Goal: Transaction & Acquisition: Book appointment/travel/reservation

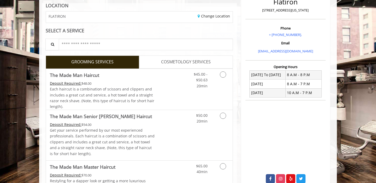
scroll to position [83, 0]
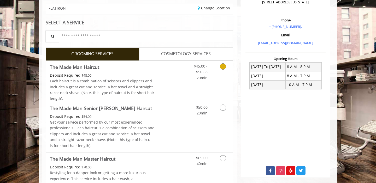
click at [165, 78] on link "Discounted Price" at bounding box center [170, 81] width 31 height 41
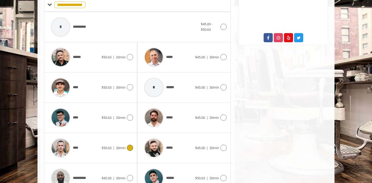
scroll to position [244, 0]
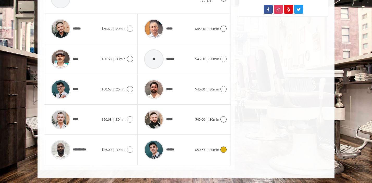
click at [183, 139] on div "******" at bounding box center [168, 149] width 53 height 25
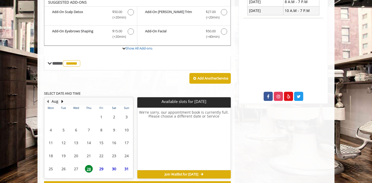
scroll to position [155, 0]
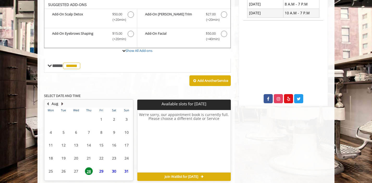
click at [62, 102] on button "Next Month" at bounding box center [62, 104] width 4 height 6
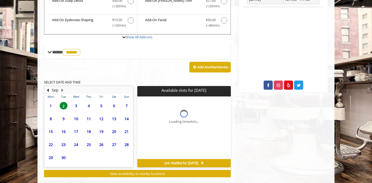
scroll to position [178, 0]
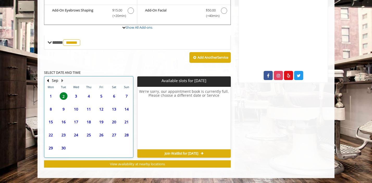
click at [71, 94] on td "3" at bounding box center [76, 96] width 13 height 13
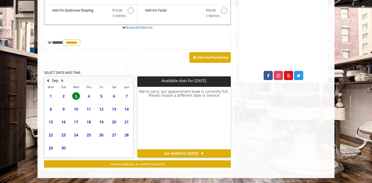
click at [47, 83] on button "Previous Month" at bounding box center [48, 81] width 4 height 6
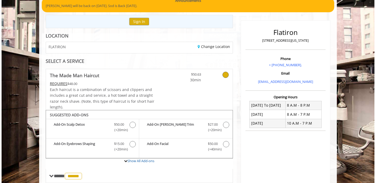
scroll to position [0, 0]
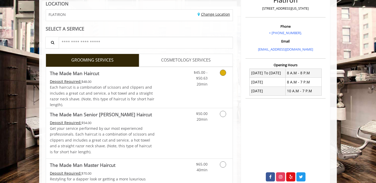
scroll to position [82, 0]
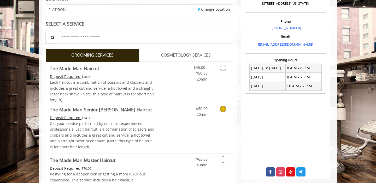
click at [183, 116] on div "$50.00 20min" at bounding box center [196, 110] width 29 height 14
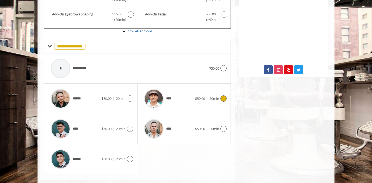
scroll to position [193, 0]
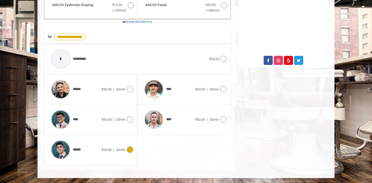
click at [130, 151] on icon at bounding box center [130, 150] width 6 height 6
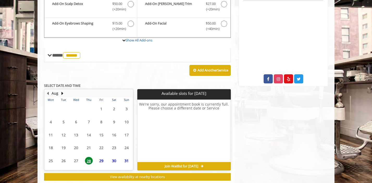
click at [100, 159] on span "29" at bounding box center [102, 161] width 8 height 8
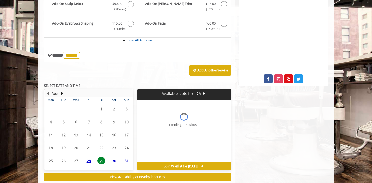
scroll to position [188, 0]
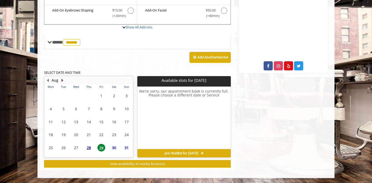
click at [62, 80] on button "Next Month" at bounding box center [62, 80] width 4 height 6
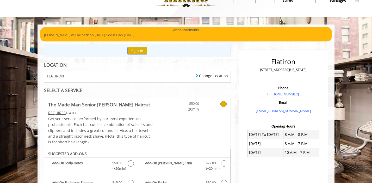
scroll to position [11, 0]
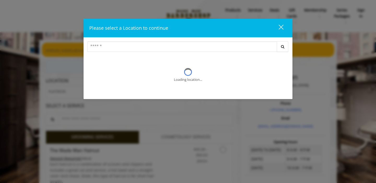
scroll to position [11, 0]
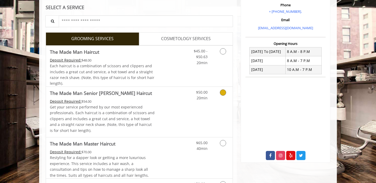
click at [190, 109] on div "$50.00 20min" at bounding box center [209, 112] width 47 height 50
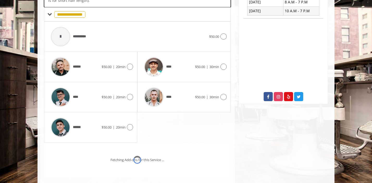
scroll to position [164, 0]
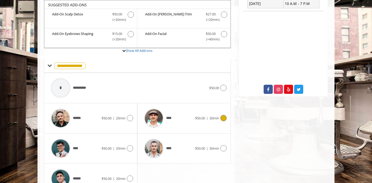
click at [178, 126] on div "****" at bounding box center [168, 118] width 53 height 25
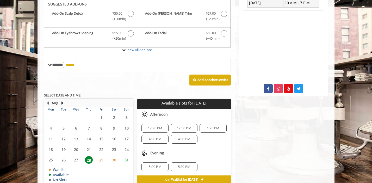
scroll to position [165, 0]
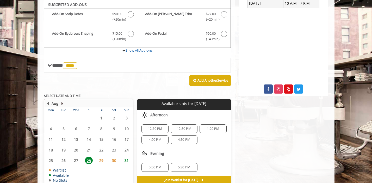
click at [63, 101] on button "Next Month" at bounding box center [62, 104] width 4 height 6
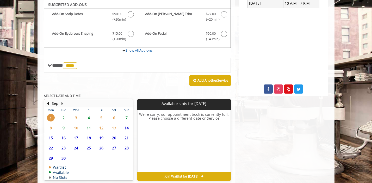
click at [63, 118] on span "2" at bounding box center [64, 118] width 8 height 8
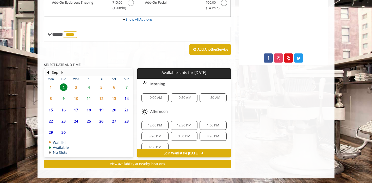
scroll to position [7, 0]
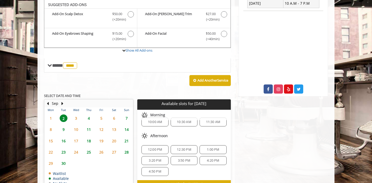
click at [91, 116] on span "4" at bounding box center [89, 118] width 8 height 8
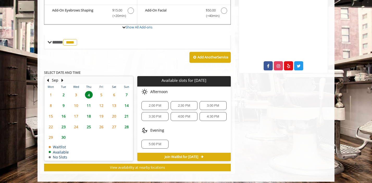
scroll to position [191, 0]
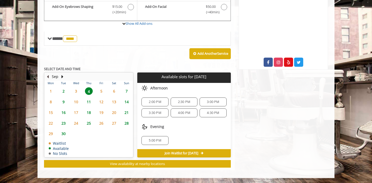
click at [48, 77] on button "Previous Month" at bounding box center [48, 77] width 4 height 6
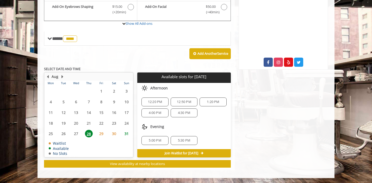
click at [124, 131] on span "31" at bounding box center [127, 134] width 8 height 8
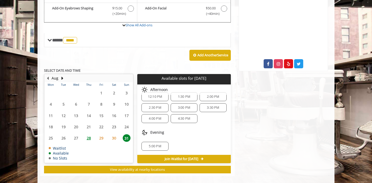
scroll to position [196, 0]
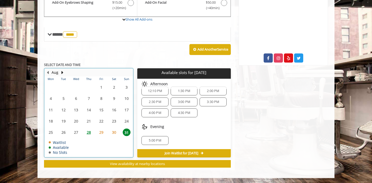
click at [60, 72] on div "Aug" at bounding box center [55, 72] width 10 height 7
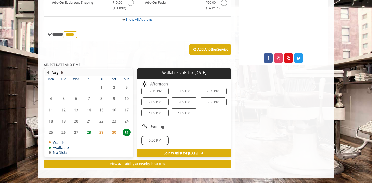
click at [61, 72] on button "Next Month" at bounding box center [62, 73] width 4 height 6
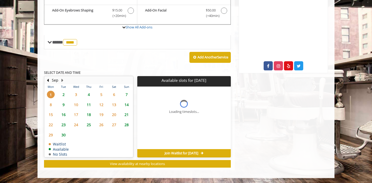
scroll to position [0, 0]
click at [63, 93] on span "2" at bounding box center [64, 95] width 8 height 8
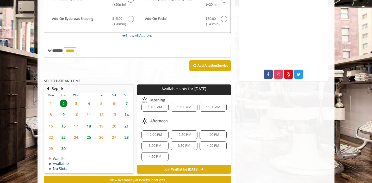
scroll to position [180, 0]
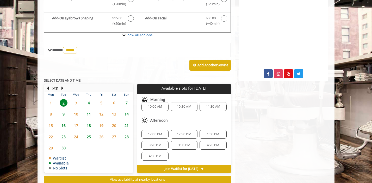
click at [158, 156] on span "4:50 PM" at bounding box center [155, 156] width 12 height 4
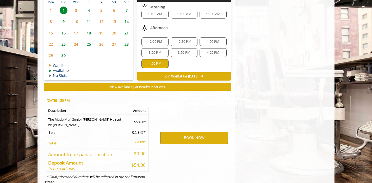
scroll to position [290, 0]
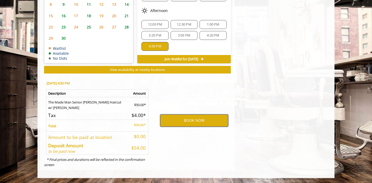
click at [209, 119] on button "BOOK NOW" at bounding box center [194, 120] width 68 height 12
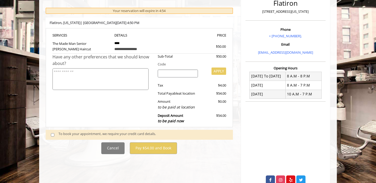
scroll to position [91, 0]
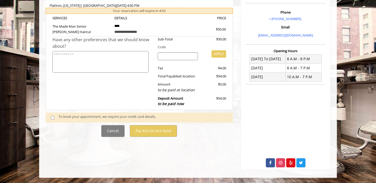
click at [112, 117] on div "To book your appointment, we require your credit card details." at bounding box center [142, 117] width 169 height 7
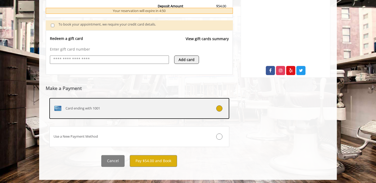
scroll to position [185, 0]
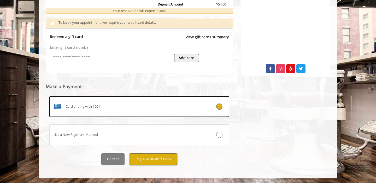
click at [152, 158] on button "Pay $54.00 and Book" at bounding box center [153, 159] width 47 height 12
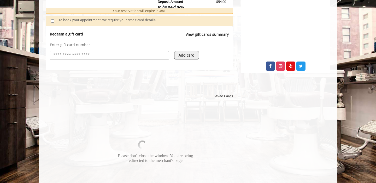
scroll to position [138, 0]
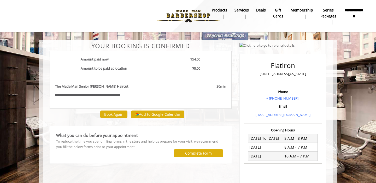
click at [157, 136] on div "What you can do before your appointment" at bounding box center [140, 135] width 169 height 7
click at [145, 116] on button "Add to Google Calendar" at bounding box center [157, 115] width 53 height 8
